Goal: Information Seeking & Learning: Check status

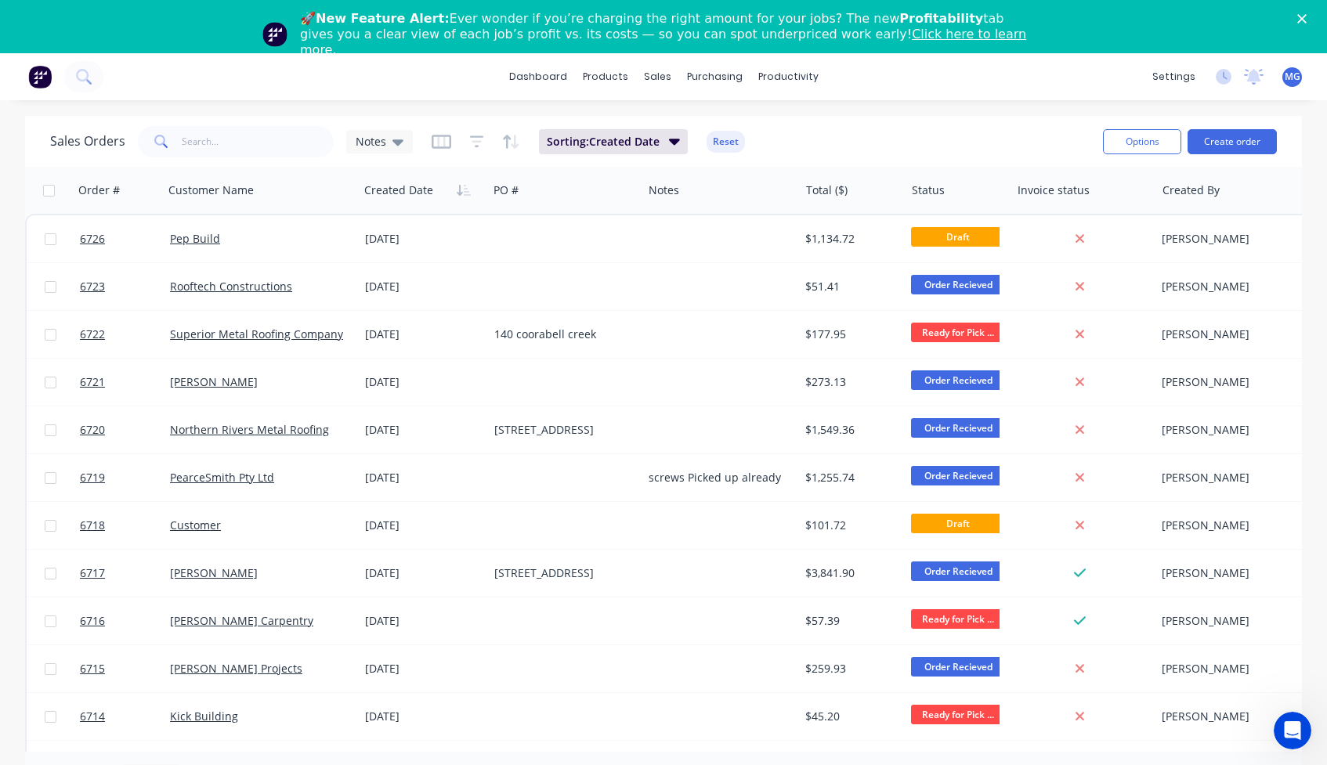
click at [1299, 16] on polygon "Close" at bounding box center [1301, 18] width 9 height 9
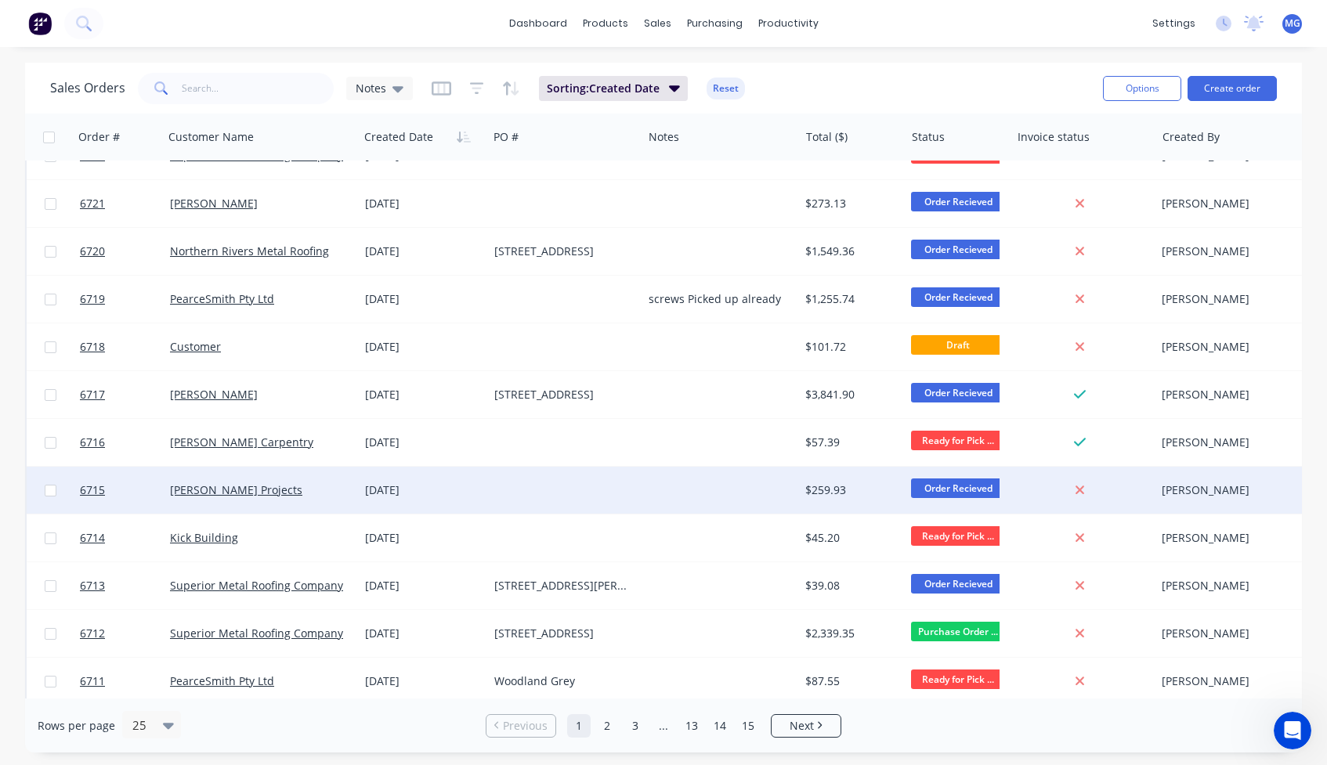
scroll to position [120, 0]
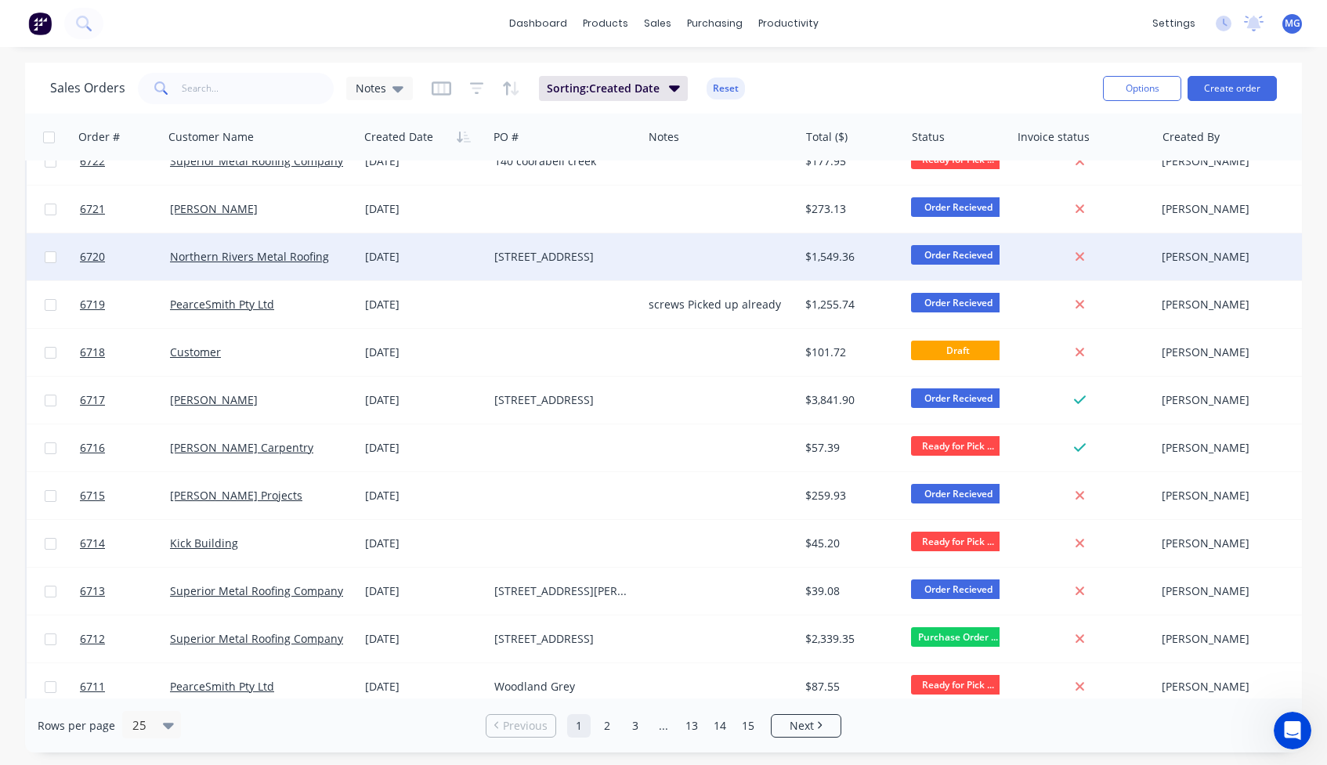
click at [432, 251] on div "[DATE]" at bounding box center [423, 257] width 117 height 16
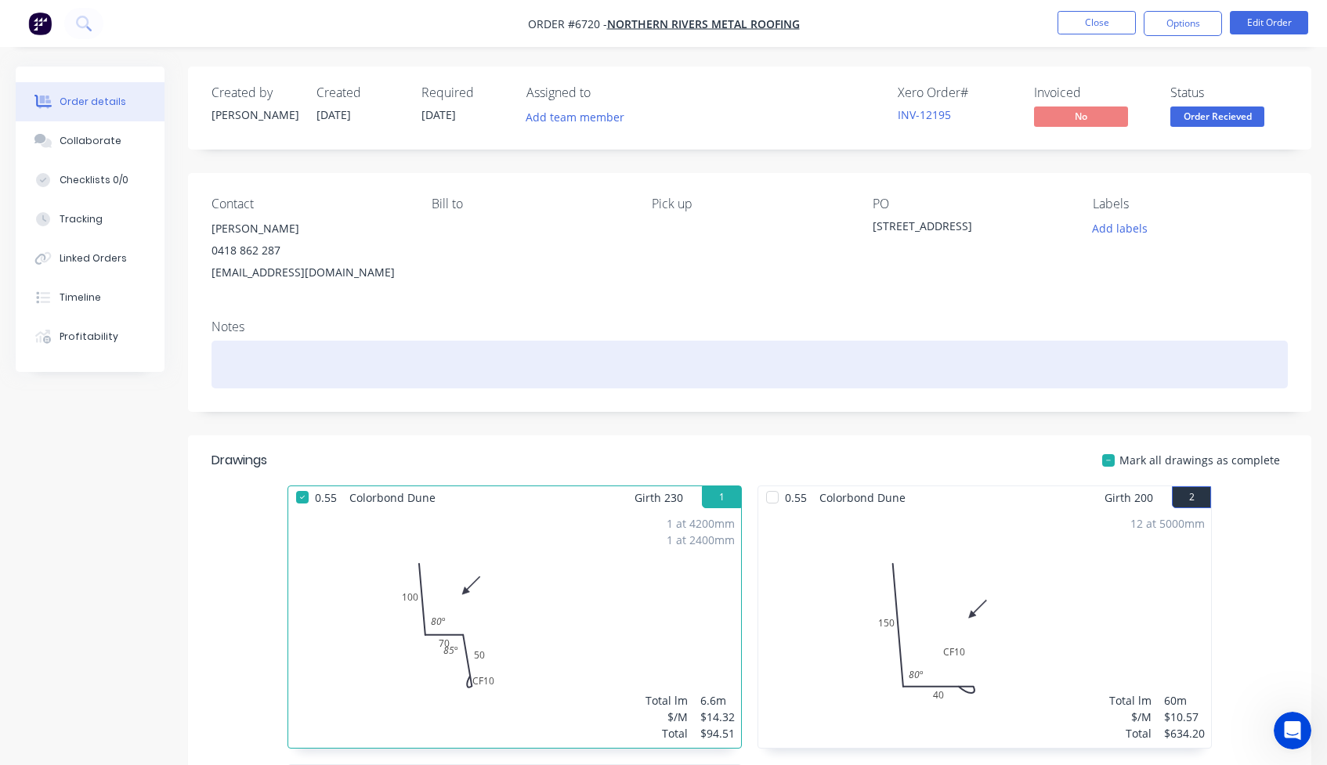
click at [251, 353] on div at bounding box center [750, 365] width 1076 height 48
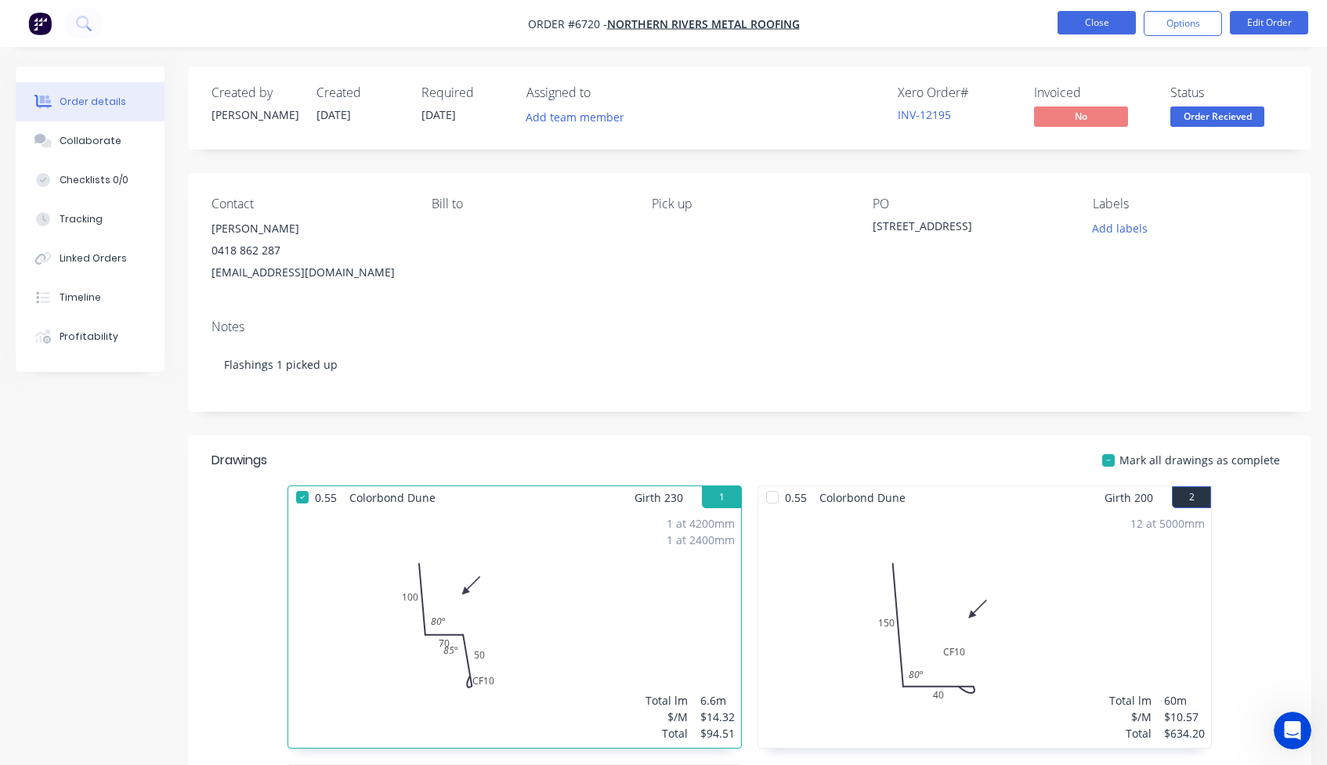
click at [1089, 25] on button "Close" at bounding box center [1097, 23] width 78 height 24
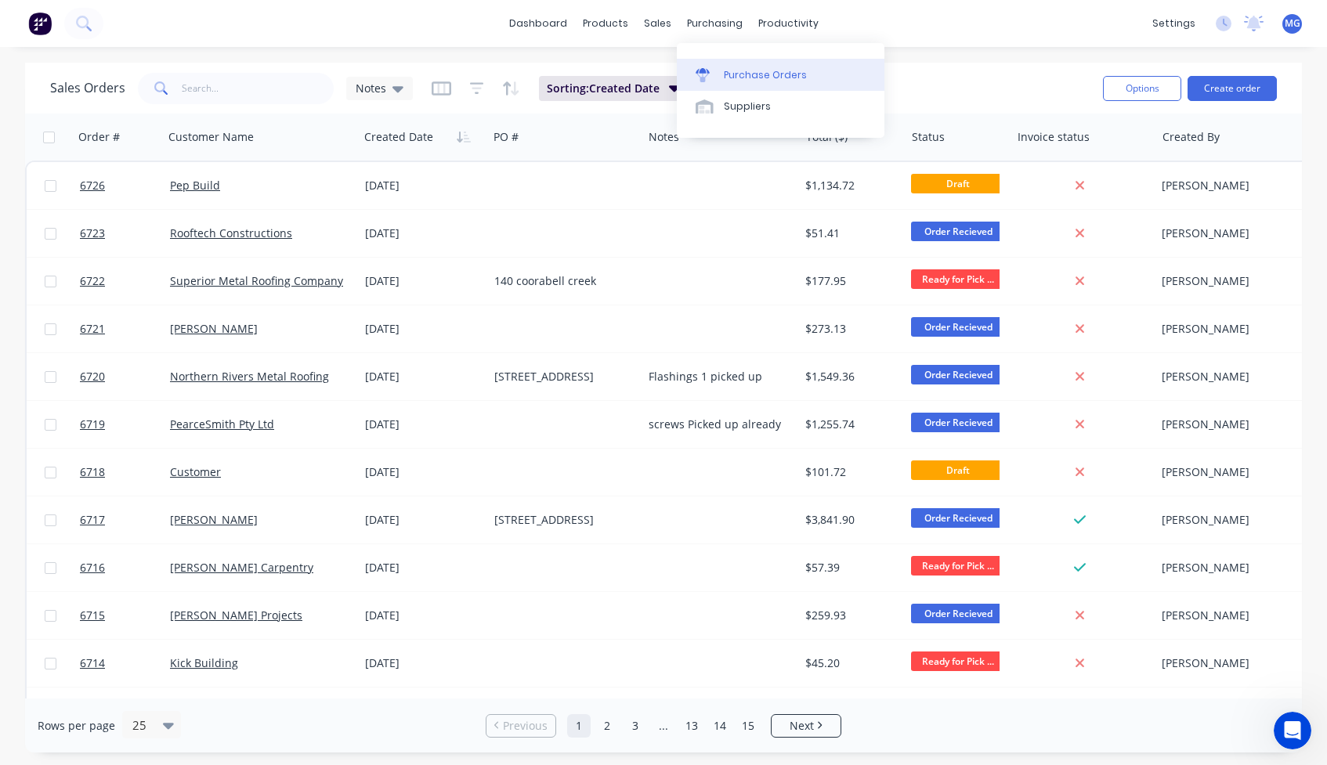
click at [726, 66] on link "Purchase Orders" at bounding box center [781, 74] width 208 height 31
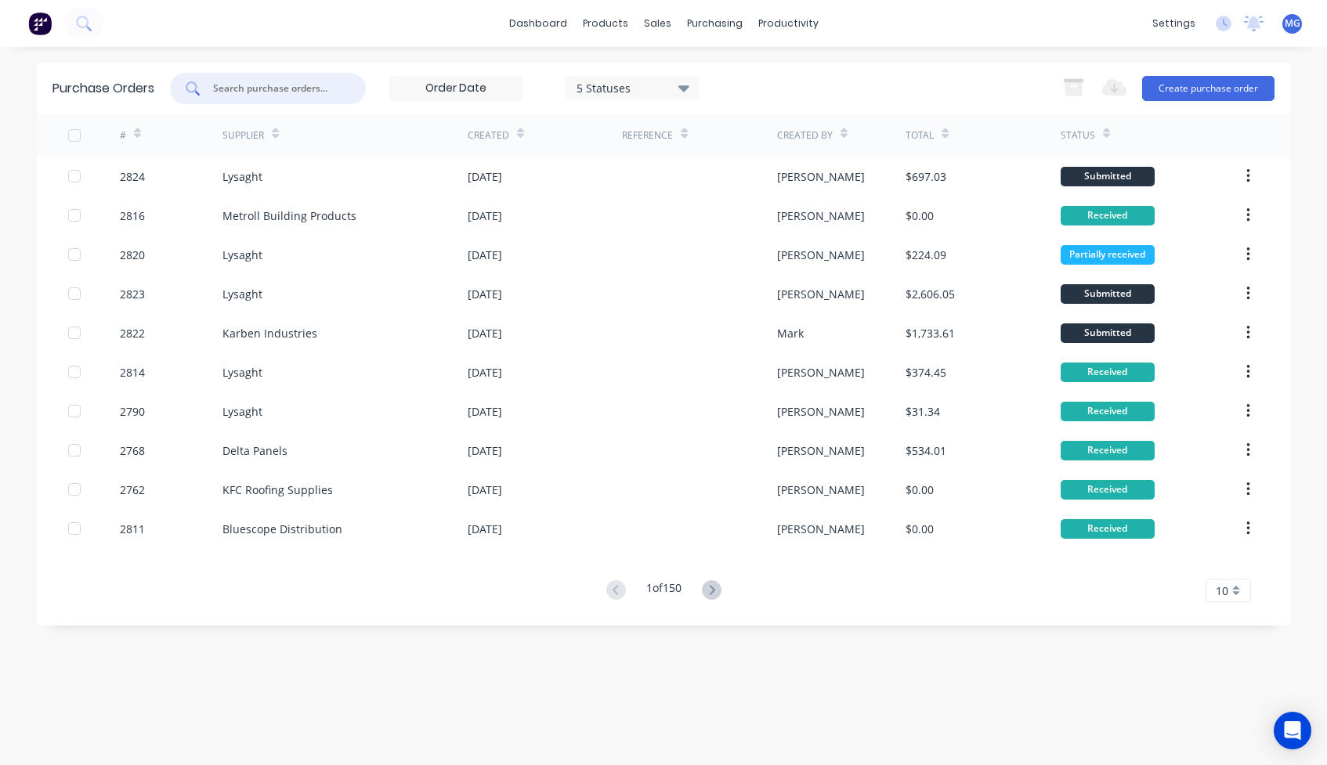
click at [237, 85] on input "text" at bounding box center [277, 89] width 130 height 16
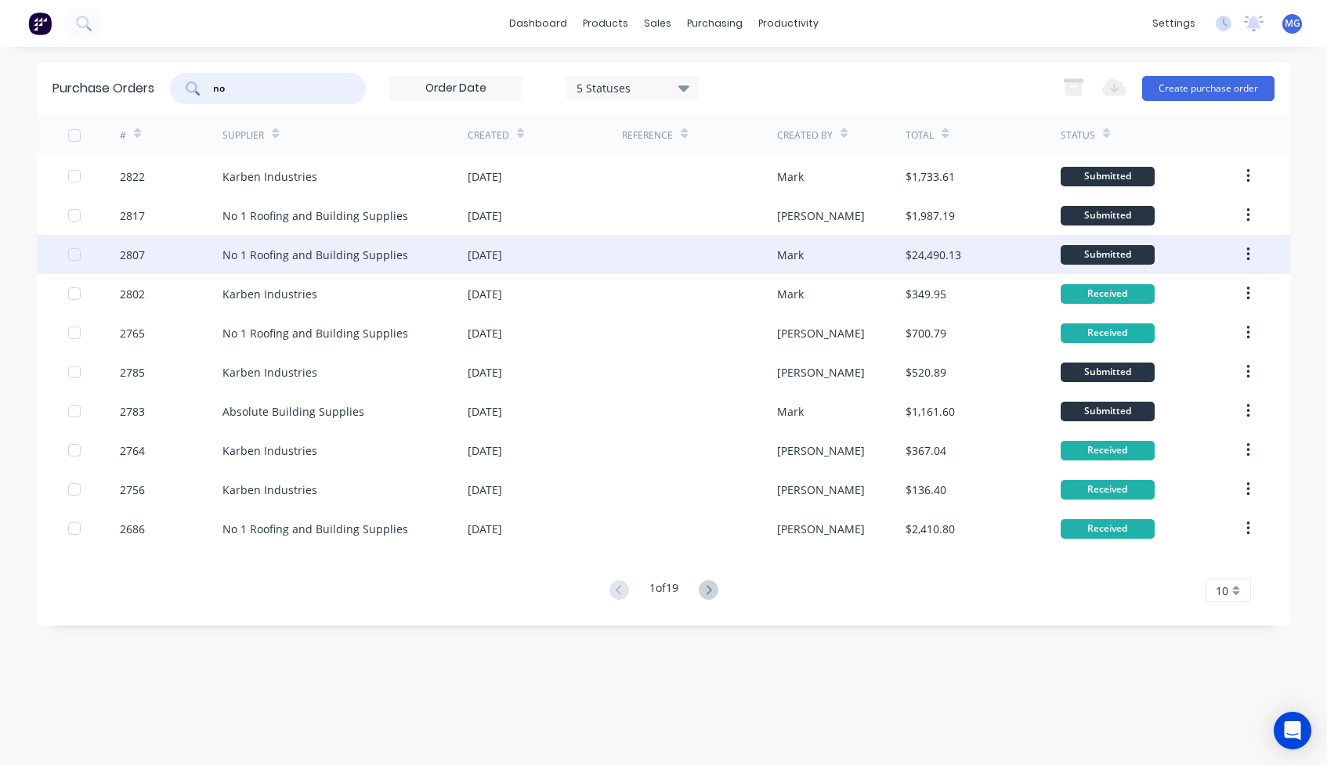
type input "no"
click at [207, 258] on div "2807" at bounding box center [171, 254] width 103 height 39
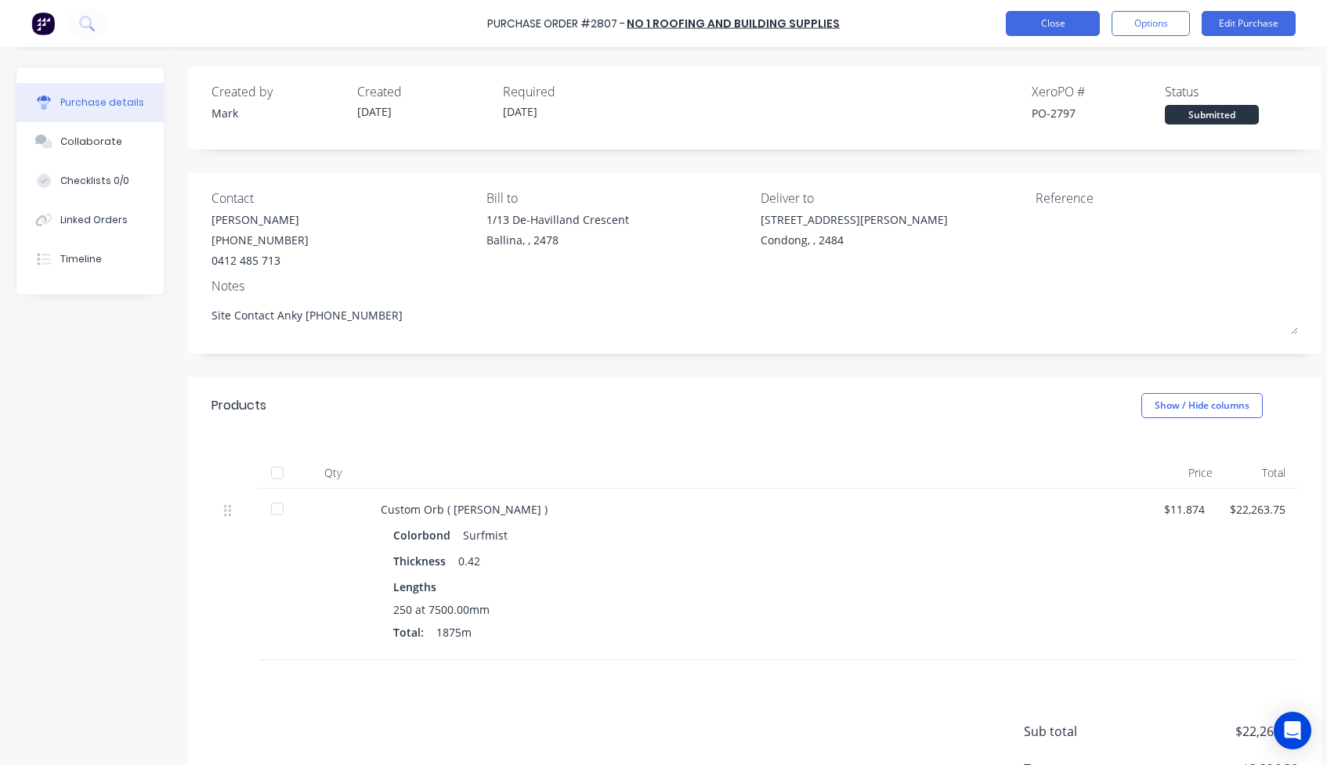
click at [1032, 22] on button "Close" at bounding box center [1053, 23] width 94 height 25
